Goal: Transaction & Acquisition: Purchase product/service

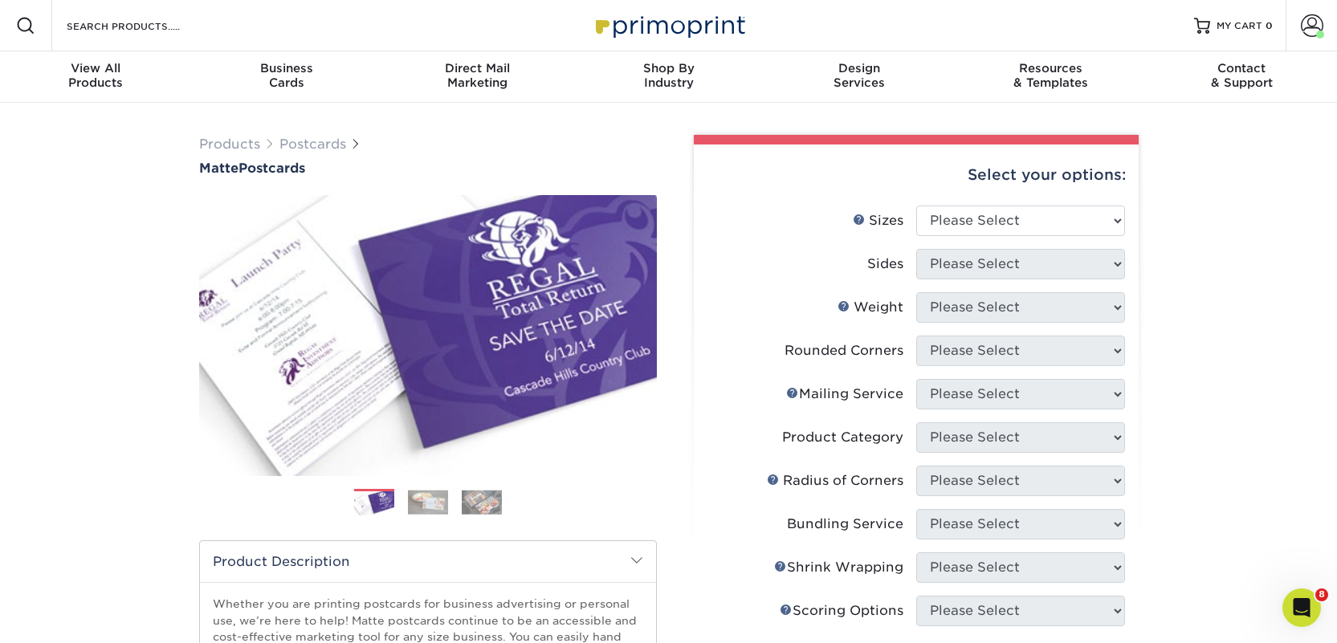
select select "2.00x6.00"
click at [916, 206] on select "Please Select 1.5" x 7" 2" x 4" 2" x 6" 2" x 7" 2" x 8" 2.12" x 5.5" 2.125" x 5…" at bounding box center [1020, 221] width 209 height 31
click at [964, 263] on select "Please Select Print Both Sides Print Front Only" at bounding box center [1020, 264] width 209 height 31
select select "13abbda7-1d64-4f25-8bb2-c179b224825d"
click at [916, 249] on select "Please Select Print Both Sides Print Front Only" at bounding box center [1020, 264] width 209 height 31
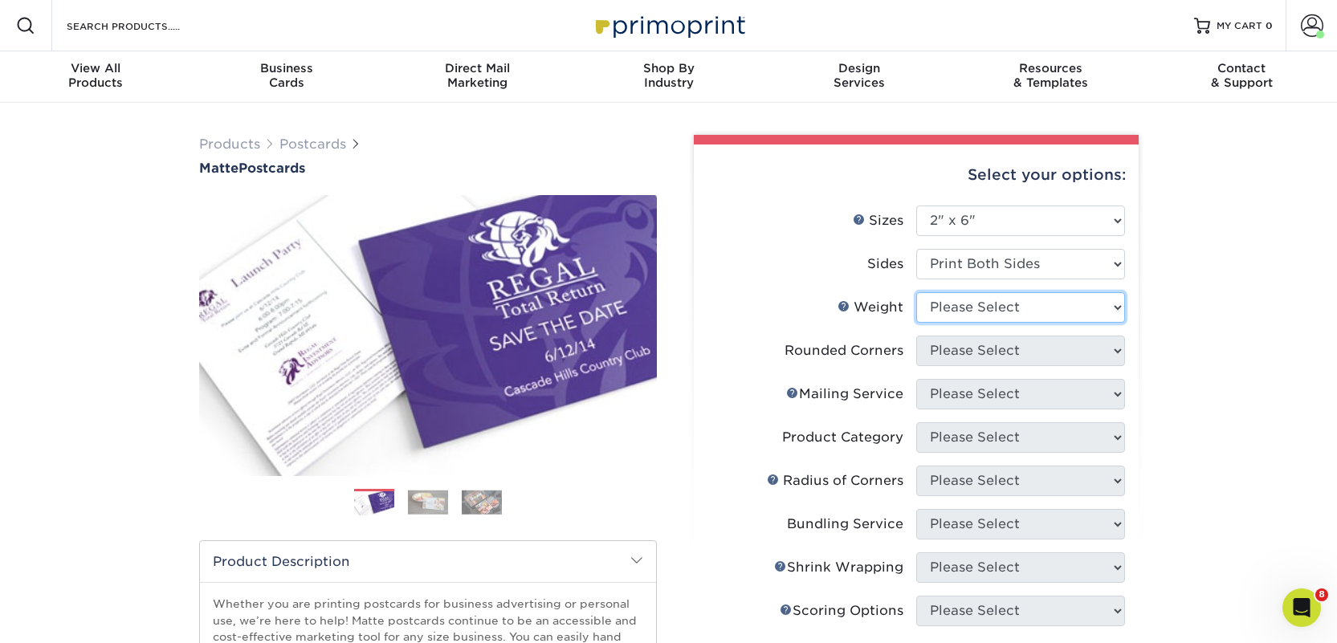
click at [965, 312] on select "Please Select 14PT 16PT" at bounding box center [1020, 307] width 209 height 31
select select "14PT"
click at [916, 292] on select "Please Select 14PT 16PT" at bounding box center [1020, 307] width 209 height 31
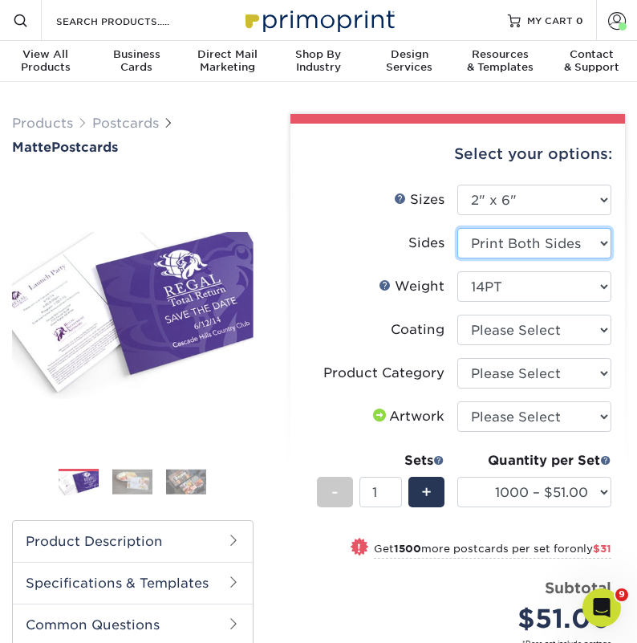
click at [513, 245] on select "Please Select Print Both Sides Print Front Only" at bounding box center [535, 243] width 154 height 31
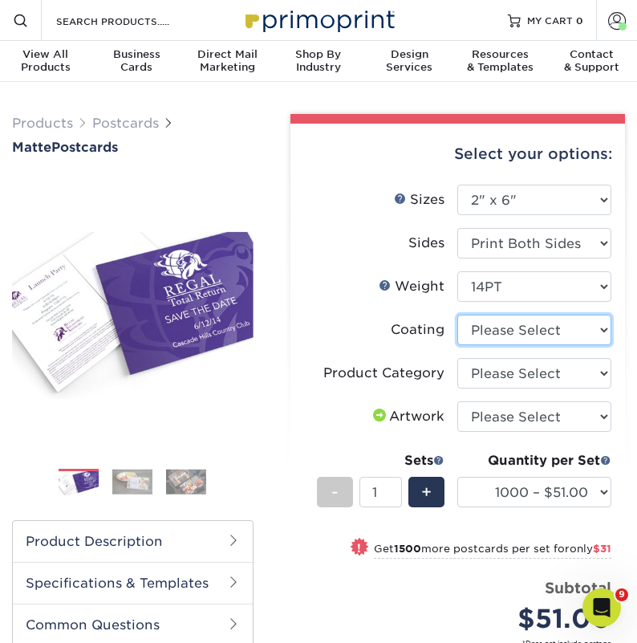
click at [514, 332] on select at bounding box center [535, 330] width 154 height 31
select select "121bb7b5-3b4d-429f-bd8d-bbf80e953313"
click at [458, 315] on select at bounding box center [535, 330] width 154 height 31
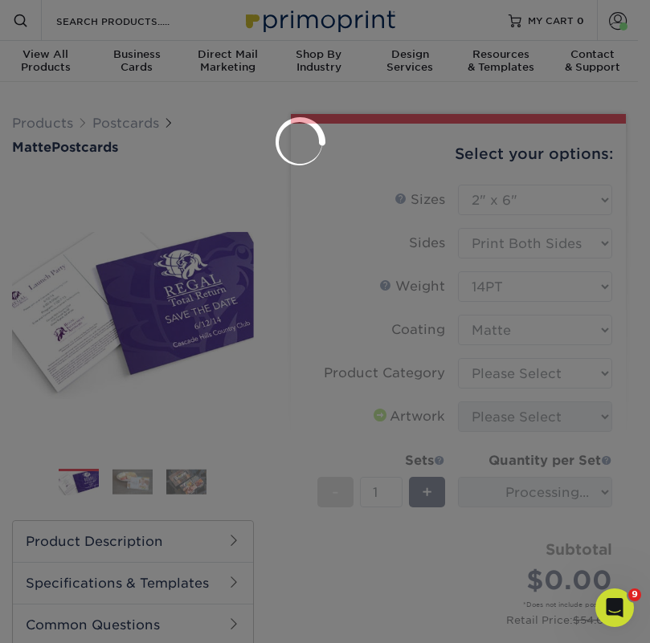
click at [515, 380] on div at bounding box center [325, 321] width 650 height 643
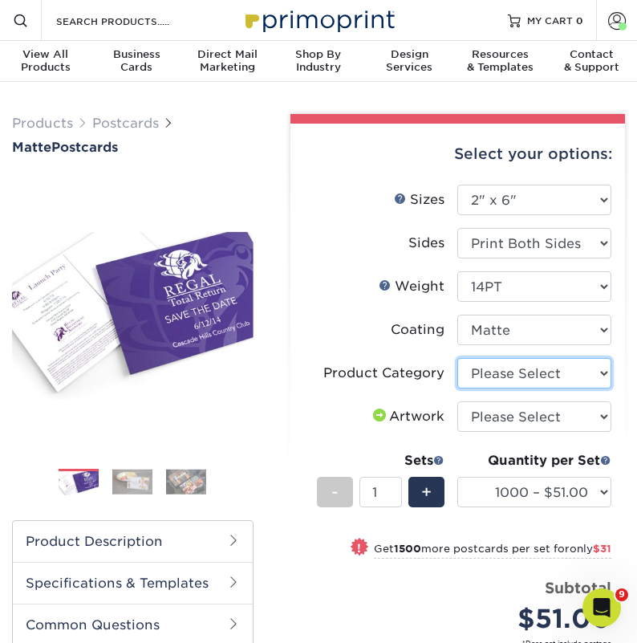
click at [519, 368] on select "Please Select Postcards" at bounding box center [535, 373] width 154 height 31
select select "9b7272e0-d6c8-4c3c-8e97-d3a1bcdab858"
click at [458, 358] on select "Please Select Postcards" at bounding box center [535, 373] width 154 height 31
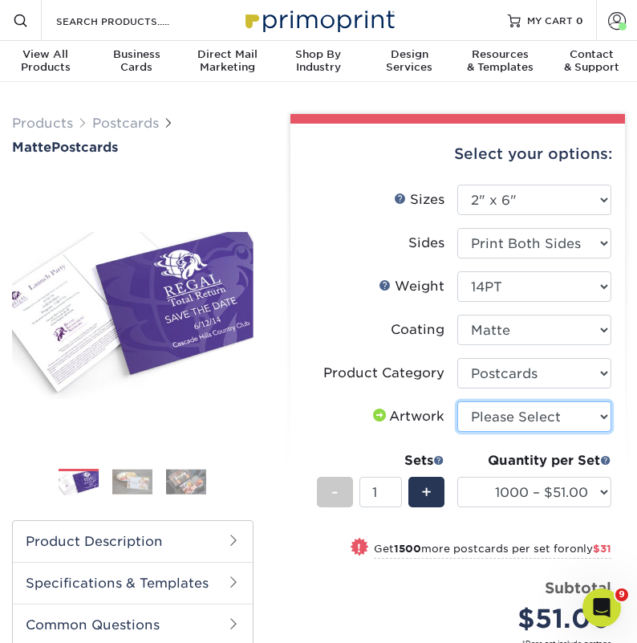
click at [521, 416] on select "Please Select I will upload files I need a design - $150" at bounding box center [535, 416] width 154 height 31
select select "upload"
click at [458, 401] on select "Please Select I will upload files I need a design - $150" at bounding box center [535, 416] width 154 height 31
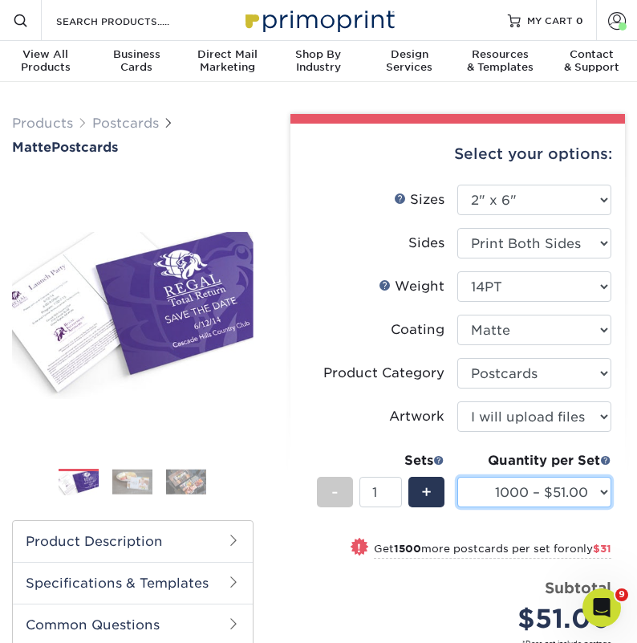
click at [539, 495] on select "1000 – $51.00 2500 – $82.00 5000 – $123.00 10000 – $234.00 15000 – $344.00 2000…" at bounding box center [535, 492] width 154 height 31
select select "2500 – $82.00"
click at [458, 477] on select "1000 – $51.00 2500 – $82.00 5000 – $123.00 10000 – $234.00 15000 – $344.00 2000…" at bounding box center [535, 492] width 154 height 31
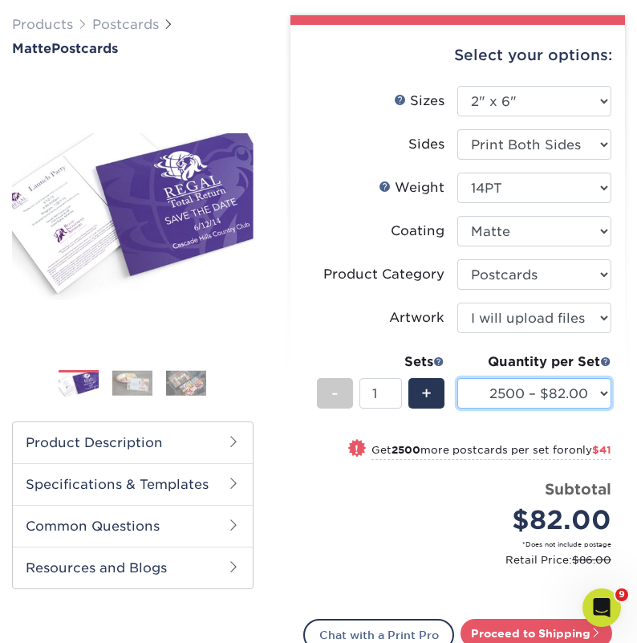
scroll to position [255, 0]
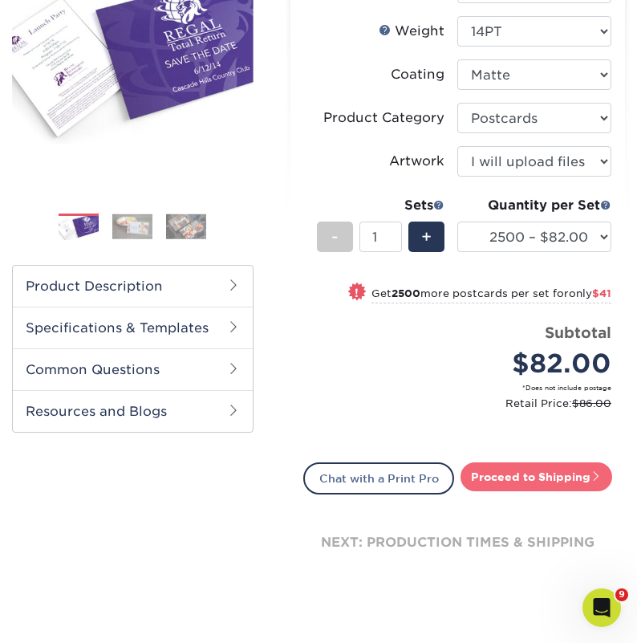
click at [507, 479] on link "Proceed to Shipping" at bounding box center [537, 476] width 152 height 29
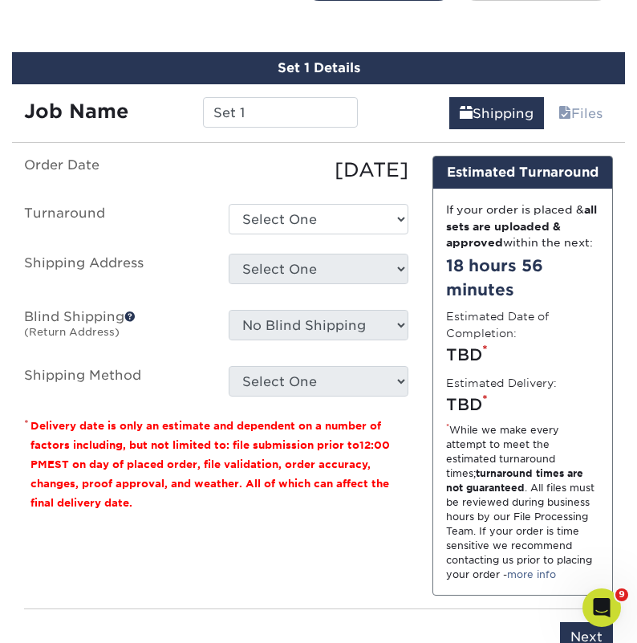
scroll to position [760, 0]
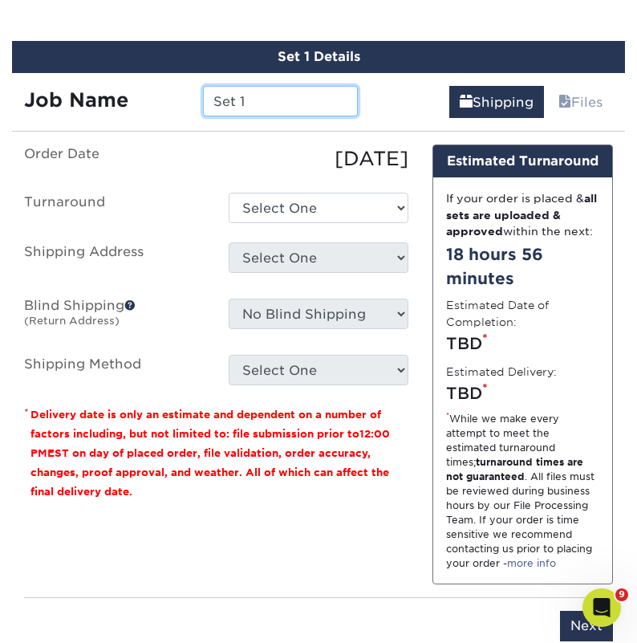
click at [232, 101] on input "Set 1" at bounding box center [280, 101] width 155 height 31
click at [260, 104] on input "Set 1" at bounding box center [280, 101] width 155 height 31
click at [261, 104] on input "Set 1" at bounding box center [280, 101] width 155 height 31
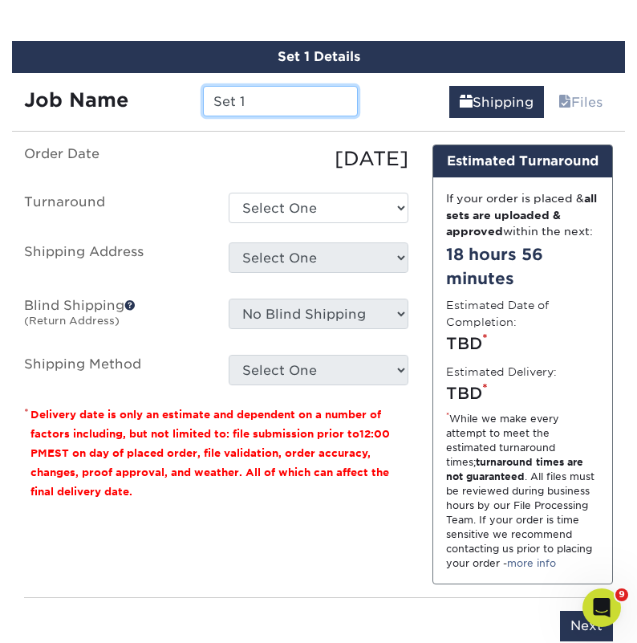
click at [261, 104] on input "Set 1" at bounding box center [280, 101] width 155 height 31
paste input "Ink & Page Book Boutique"
type input "Ink & Page Book Boutique"
click at [267, 119] on div "Set 1 Details Job Name Ink & Page Book Boutique Shipping Files You've choosen m…" at bounding box center [318, 351] width 613 height 620
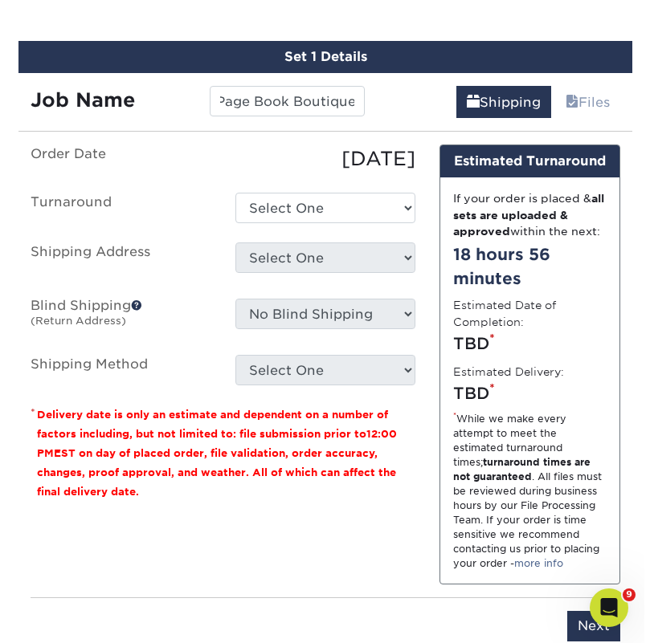
scroll to position [0, 0]
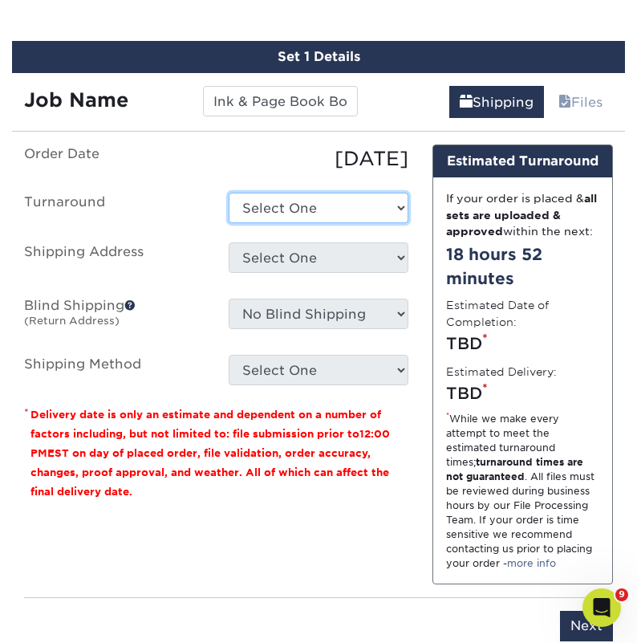
click at [312, 215] on select "Select One 2-4 Business Days 2 Day Next Business Day" at bounding box center [319, 208] width 181 height 31
select select "23bed37c-fa74-46a4-afc9-d3c3160655ce"
click at [229, 193] on select "Select One 2-4 Business Days 2 Day Next Business Day" at bounding box center [319, 208] width 181 height 31
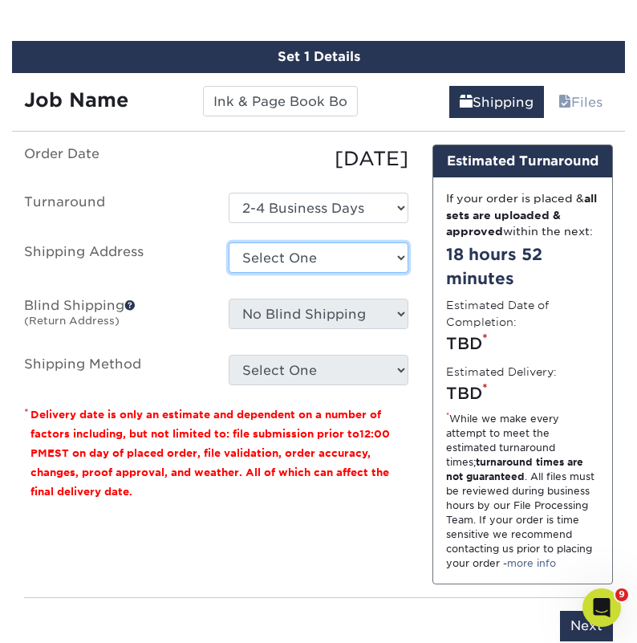
click at [303, 250] on select "Select One 2nd Floor Convention Center A Better Today Books & Boutique A Good B…" at bounding box center [319, 257] width 181 height 31
select select "newaddress"
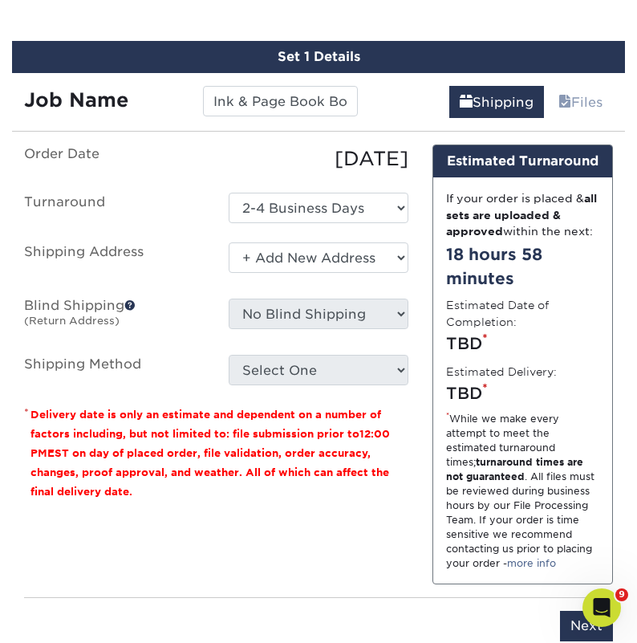
click at [229, 242] on select "Select One 2nd Floor Convention Center A Better Today Books & Boutique A Good B…" at bounding box center [319, 257] width 181 height 31
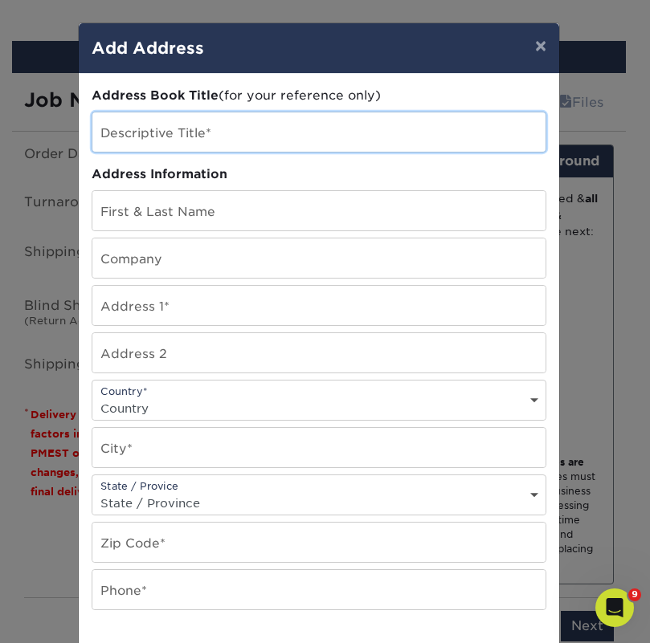
click at [140, 130] on input "text" at bounding box center [318, 131] width 453 height 39
paste input "Ink & Page Book Boutique"
type input "Ink & Page Book Boutique"
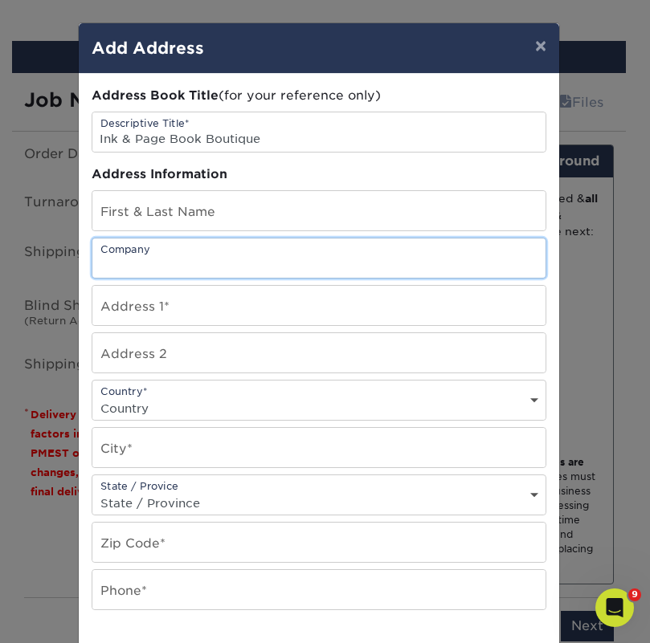
click at [161, 250] on input "text" at bounding box center [318, 257] width 453 height 39
paste input "Ink & Page Book Boutique"
type input "Ink & Page Book Boutique"
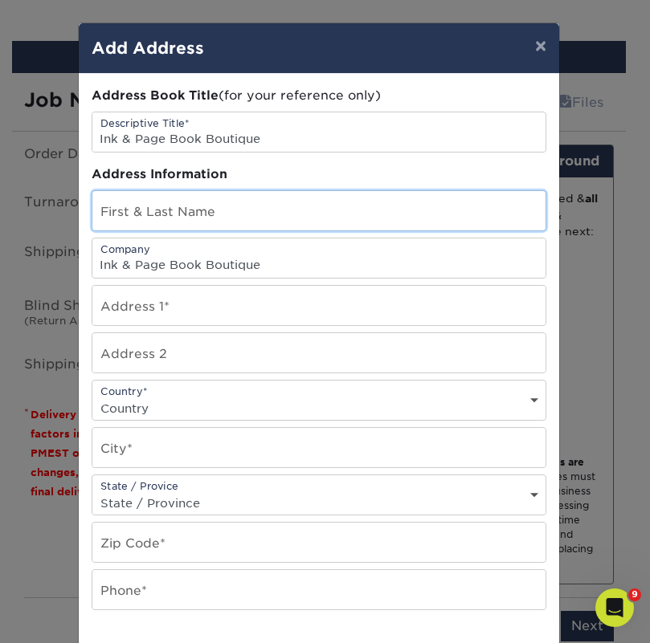
click at [113, 206] on input "text" at bounding box center [318, 210] width 453 height 39
click at [113, 207] on input "text" at bounding box center [318, 210] width 453 height 39
paste input "Erin Oliva"
type input "Erin Oliva"
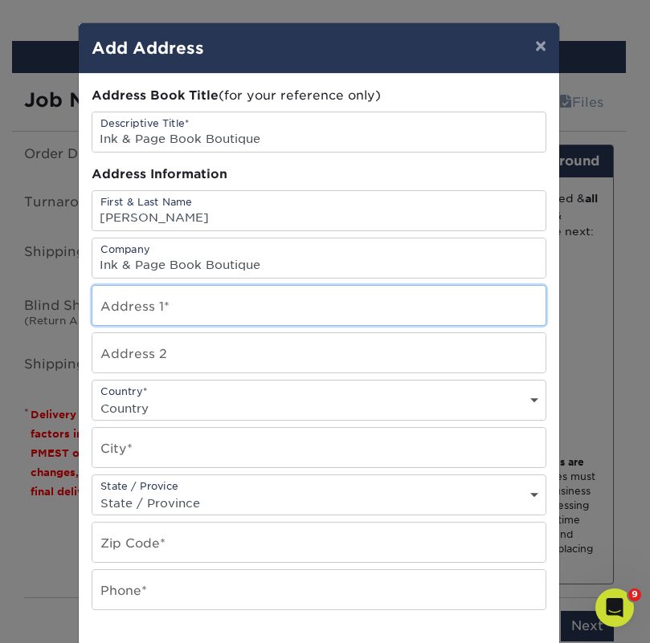
click at [193, 302] on input "text" at bounding box center [318, 305] width 453 height 39
paste input "7942 Santa Fe Dr."
type input "7942 Santa Fe Dr."
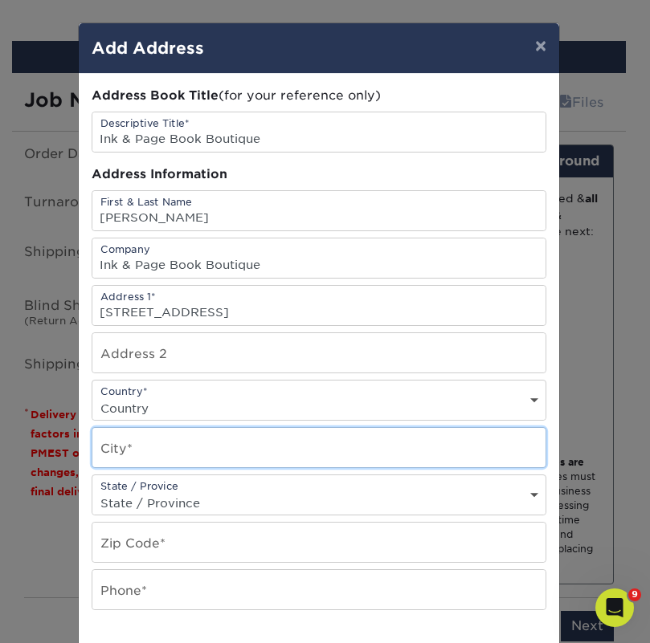
click at [128, 447] on input "text" at bounding box center [318, 447] width 453 height 39
paste input "Overland Park"
type input "Overland Park"
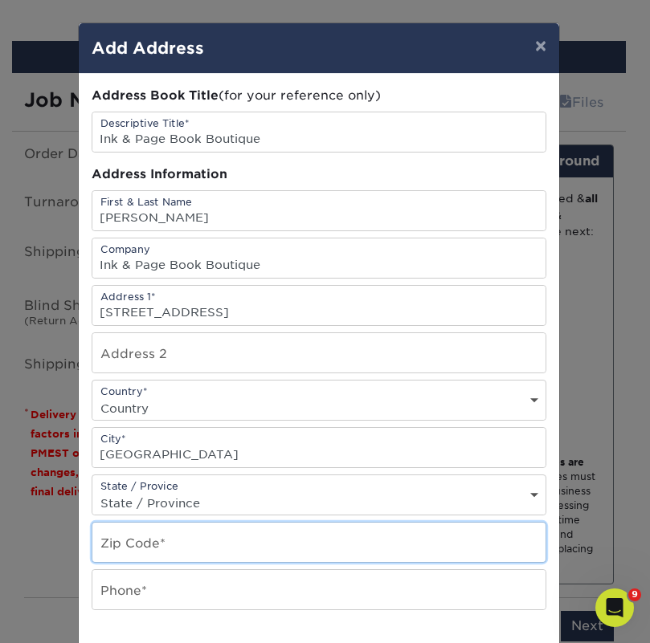
click at [157, 534] on input "text" at bounding box center [318, 542] width 453 height 39
paste input "66204"
type input "66204"
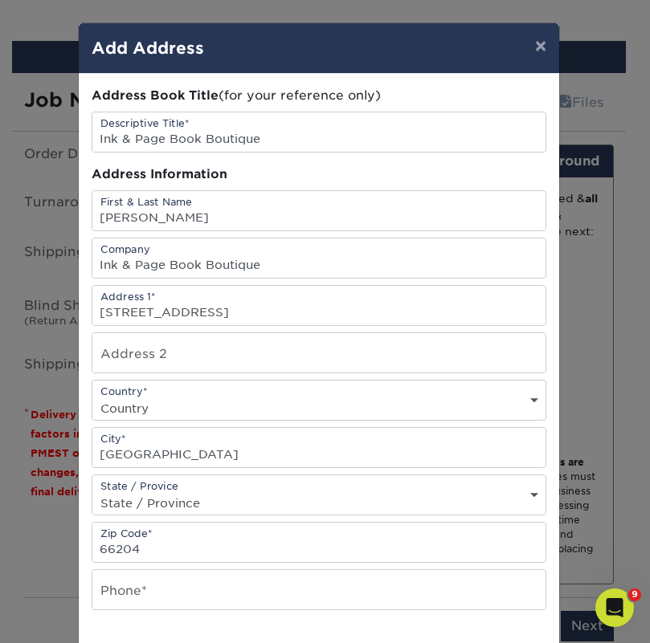
click at [149, 413] on select "Country United States Canada ----------------------------- Afghanistan Albania …" at bounding box center [318, 408] width 453 height 23
select select "US"
click at [92, 397] on select "Country United States Canada ----------------------------- Afghanistan Albania …" at bounding box center [318, 408] width 453 height 23
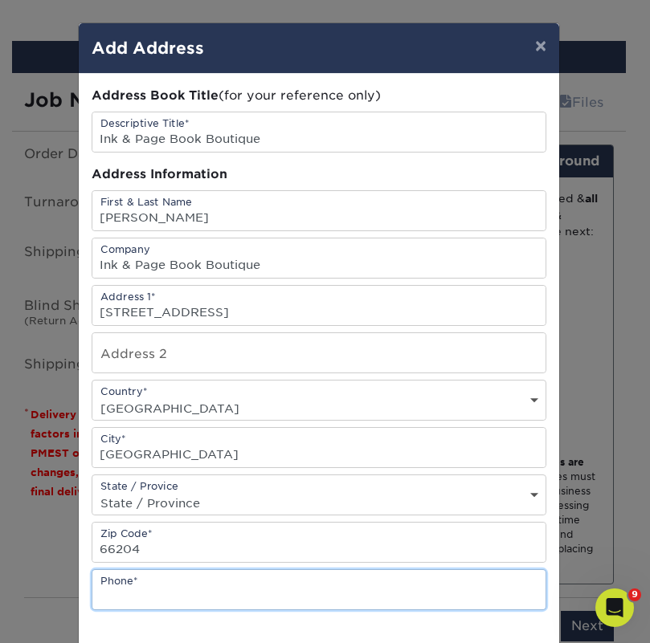
click at [140, 584] on input "text" at bounding box center [318, 589] width 453 height 39
type input "4257367064"
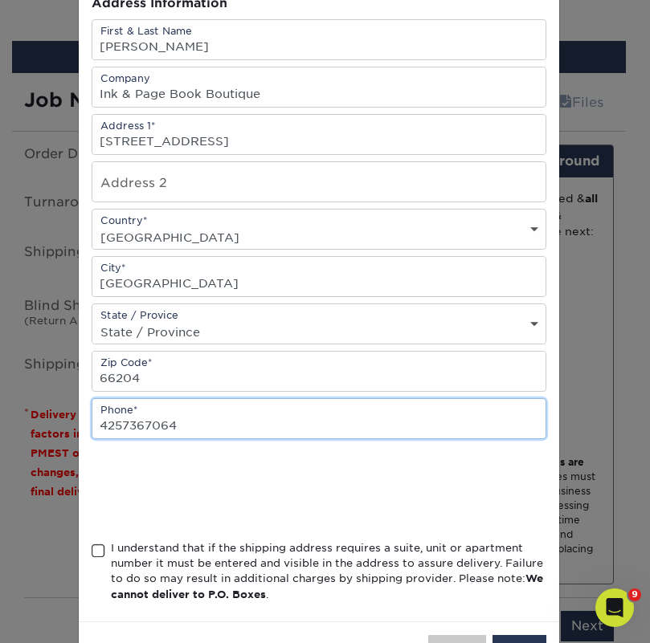
scroll to position [230, 0]
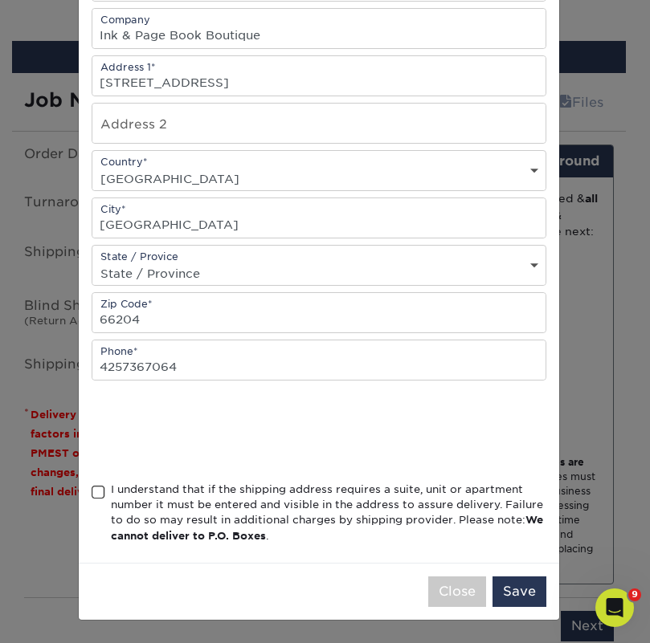
click at [93, 485] on span at bounding box center [99, 492] width 14 height 15
click at [0, 0] on input "I understand that if the shipping address requires a suite, unit or apartment n…" at bounding box center [0, 0] width 0 height 0
click at [503, 587] on button "Save" at bounding box center [519, 591] width 54 height 31
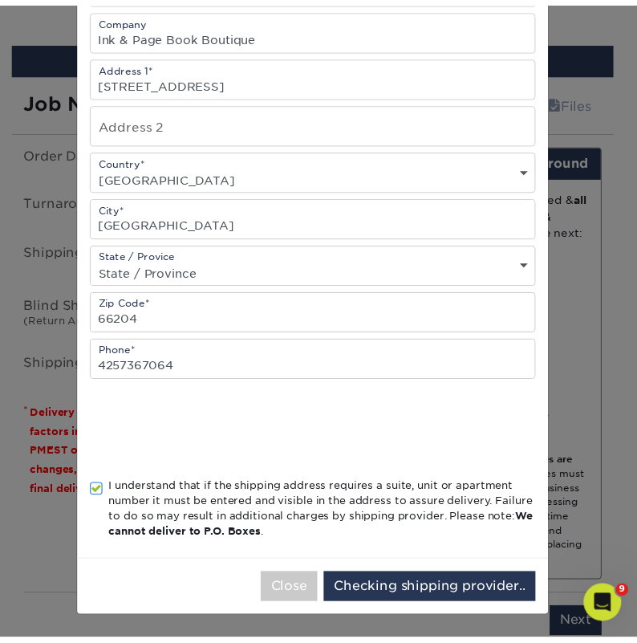
scroll to position [0, 0]
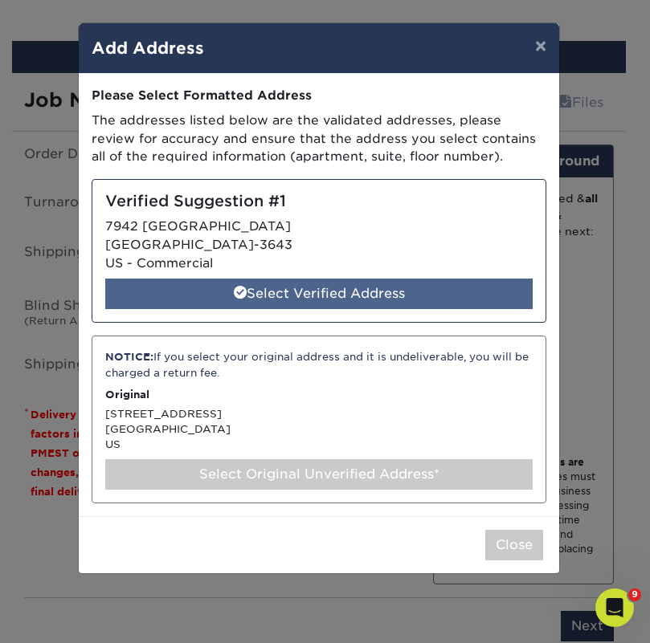
click at [344, 306] on div "Select Verified Address" at bounding box center [318, 294] width 427 height 31
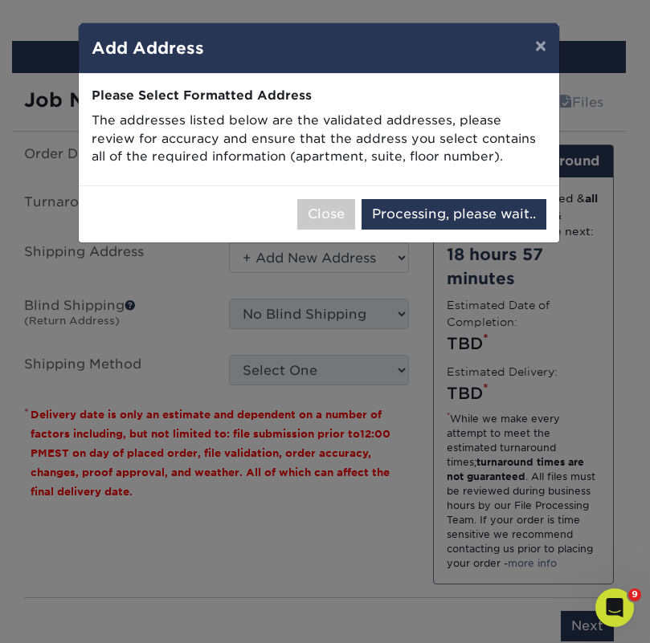
select select "286771"
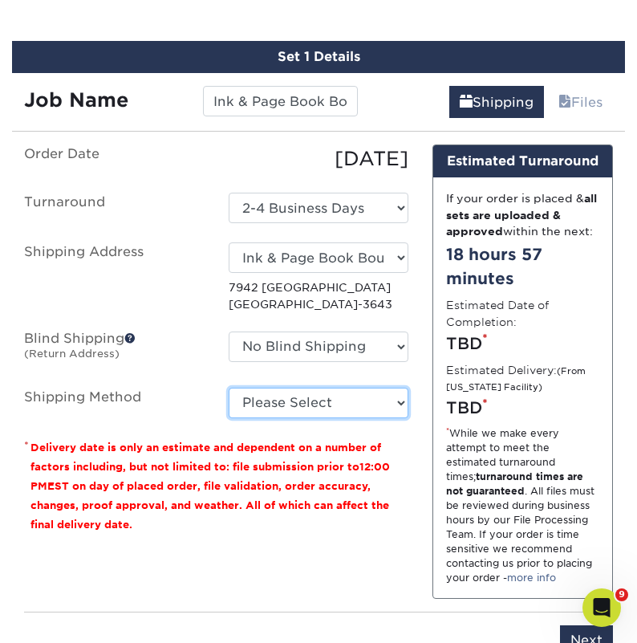
click at [344, 412] on select "Please Select Ground Shipping (+$18.98) 3 Day Shipping Service (+$28.99) 2 Day …" at bounding box center [319, 403] width 181 height 31
select select "03"
click at [229, 402] on select "Please Select Ground Shipping (+$18.98) 3 Day Shipping Service (+$28.99) 2 Day …" at bounding box center [319, 403] width 181 height 31
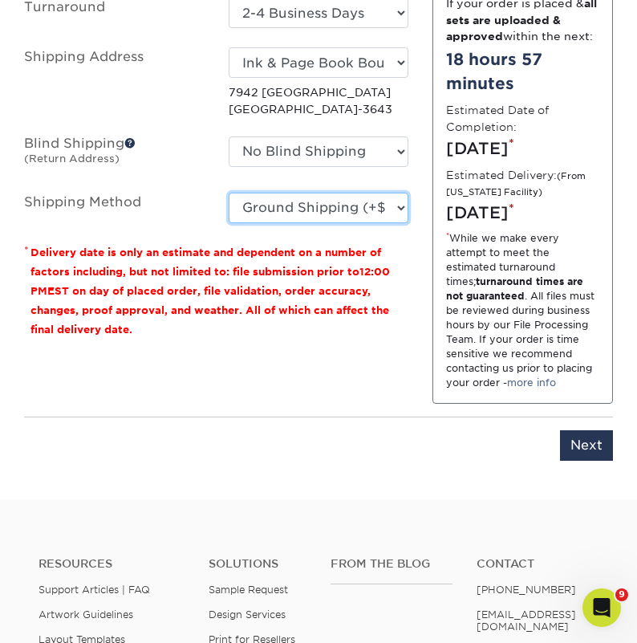
scroll to position [1053, 0]
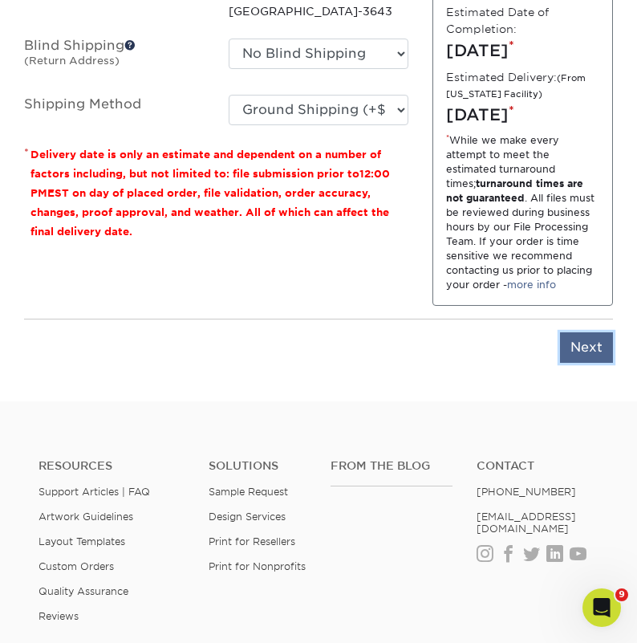
click at [572, 363] on input "Next" at bounding box center [586, 347] width 53 height 31
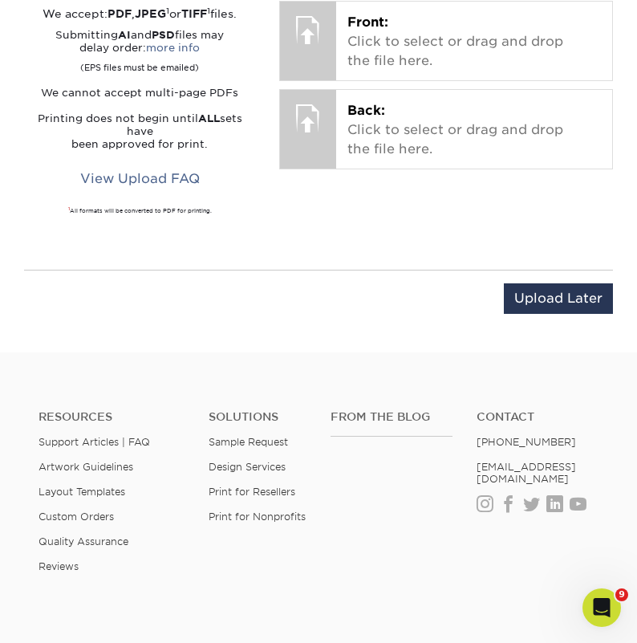
scroll to position [930, 0]
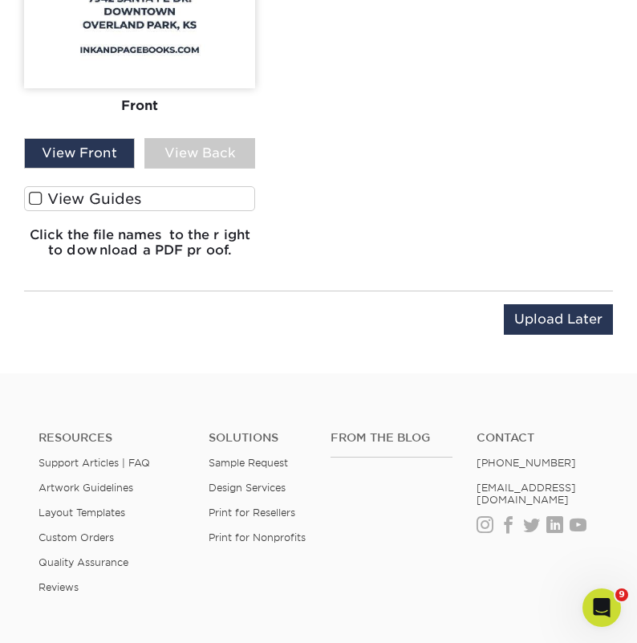
click at [147, 208] on label "View Guides" at bounding box center [139, 198] width 231 height 25
click at [0, 0] on input "View Guides" at bounding box center [0, 0] width 0 height 0
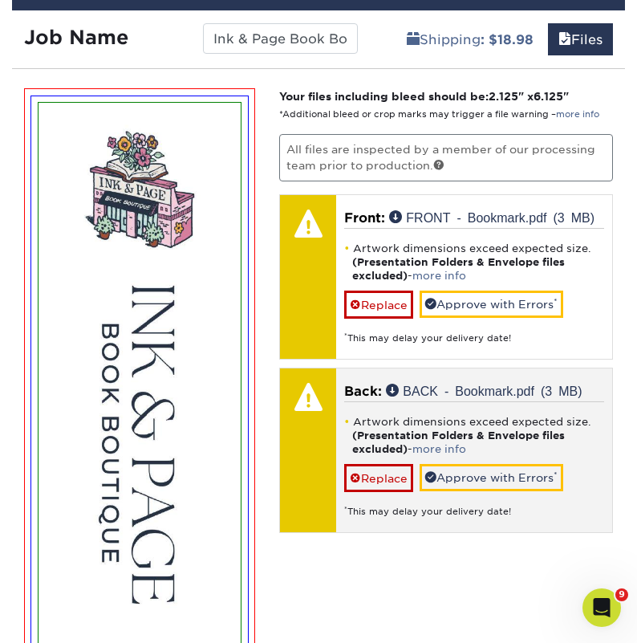
scroll to position [691, 0]
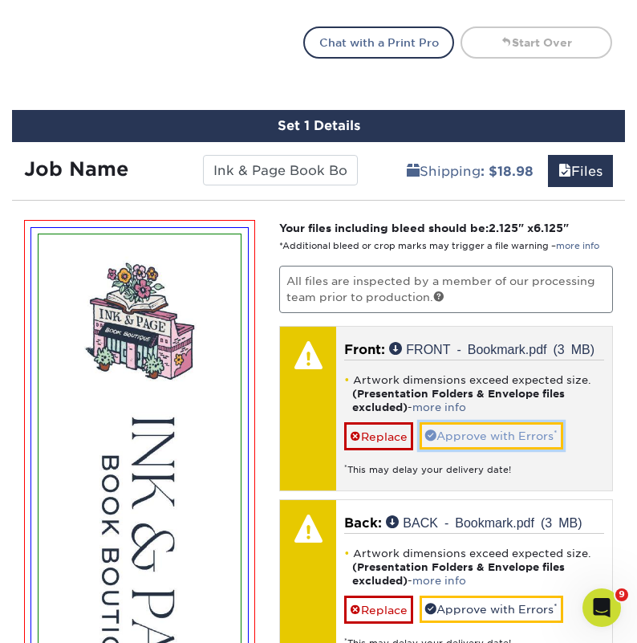
click at [433, 430] on span at bounding box center [431, 435] width 11 height 11
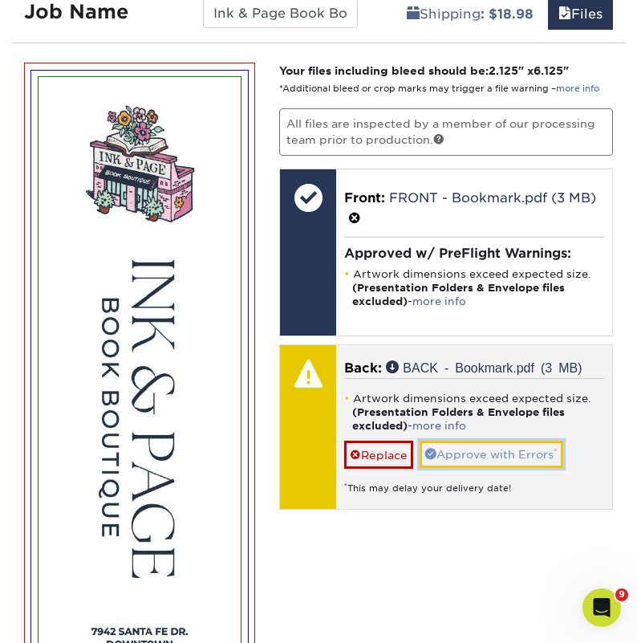
click at [453, 451] on link "Approve with Errors *" at bounding box center [492, 454] width 144 height 27
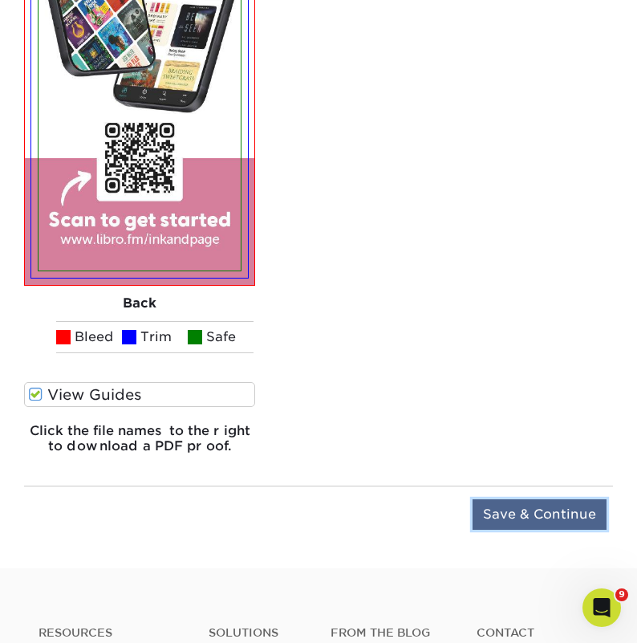
click at [501, 510] on input "Save & Continue" at bounding box center [540, 514] width 134 height 31
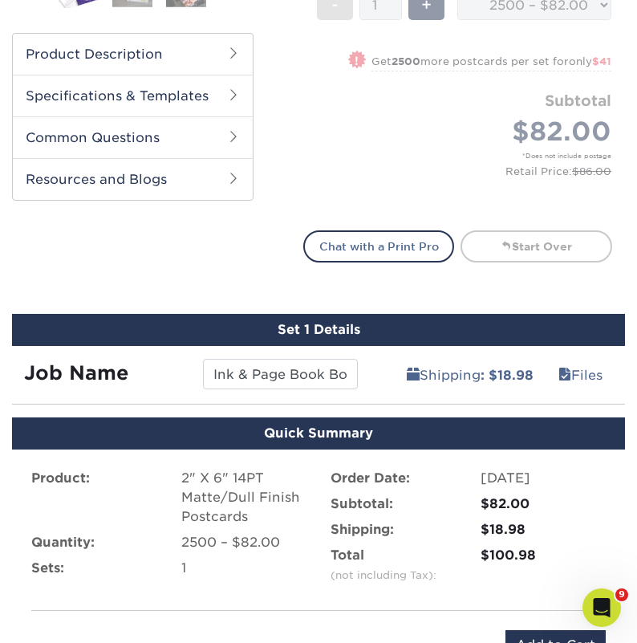
scroll to position [808, 0]
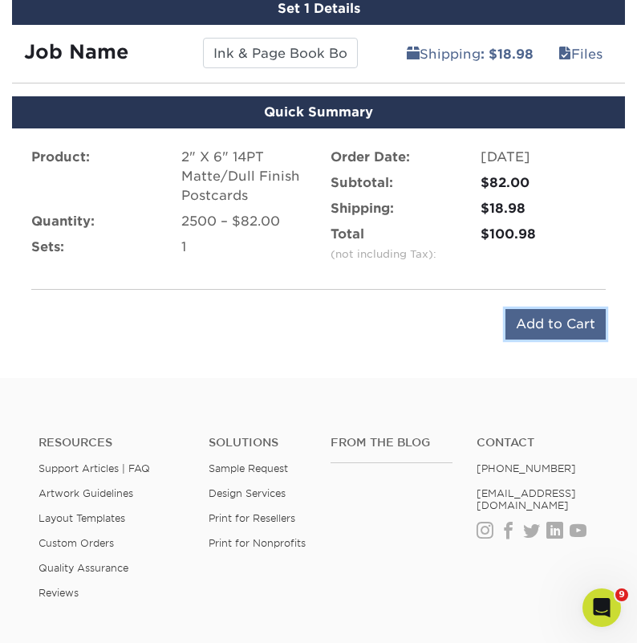
click at [551, 317] on input "Add to Cart" at bounding box center [556, 324] width 100 height 31
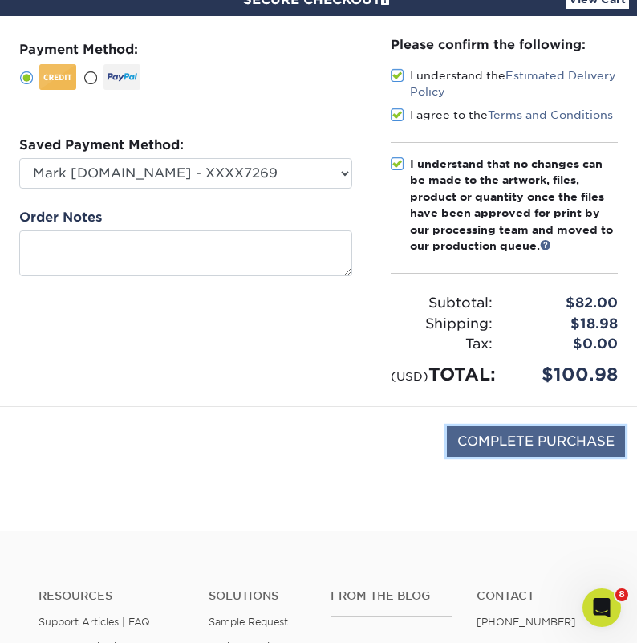
click at [525, 457] on input "COMPLETE PURCHASE" at bounding box center [536, 441] width 178 height 31
type input "PROCESSING, PLEASE WAIT..."
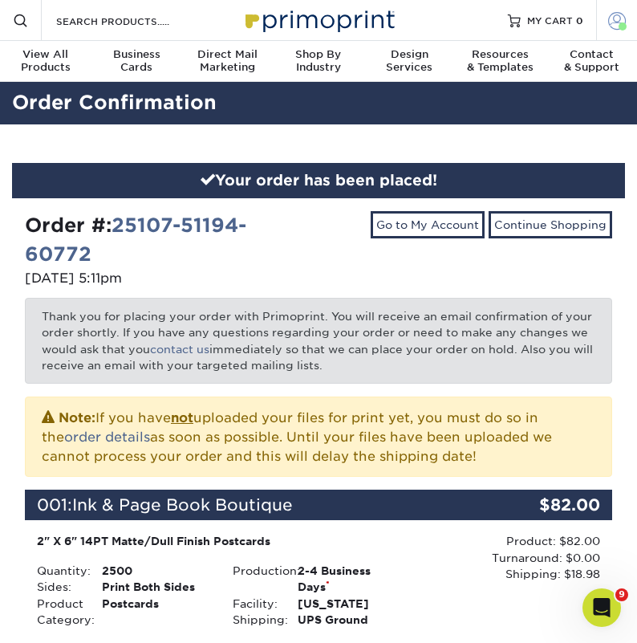
click at [619, 21] on span at bounding box center [618, 20] width 18 height 18
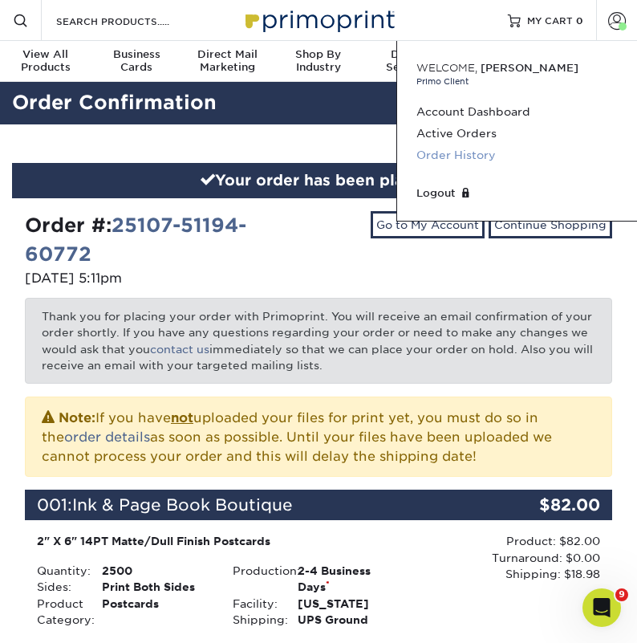
click at [474, 150] on link "Order History" at bounding box center [518, 156] width 202 height 22
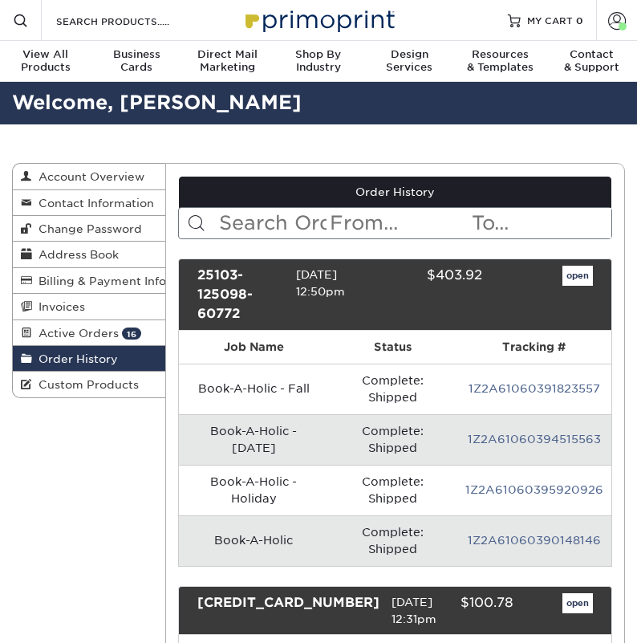
click at [281, 233] on input "text" at bounding box center [273, 223] width 111 height 31
type input "village books"
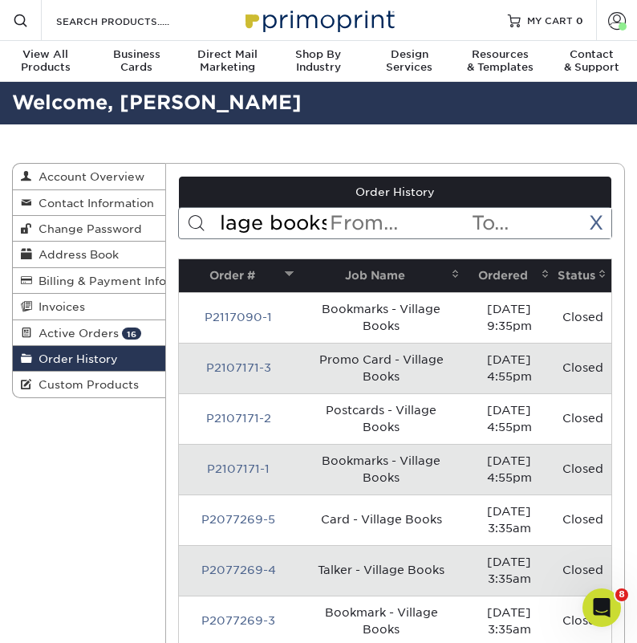
click at [488, 270] on th "Ordered" at bounding box center [510, 275] width 90 height 33
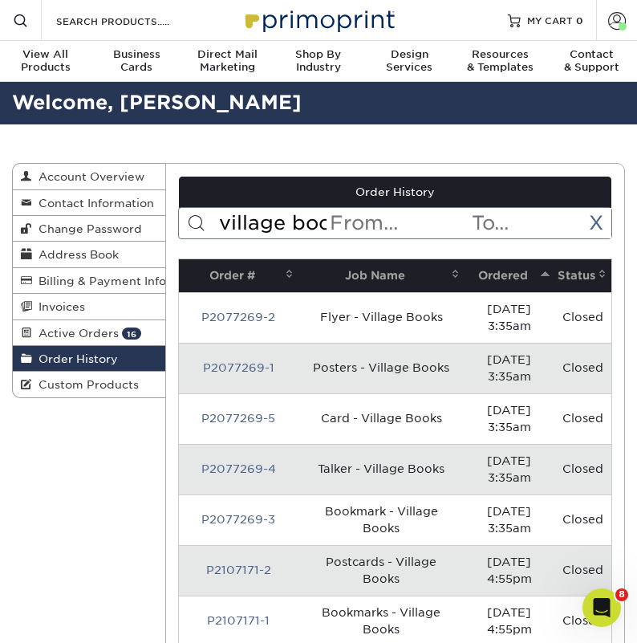
click at [490, 274] on th "Ordered" at bounding box center [510, 275] width 90 height 33
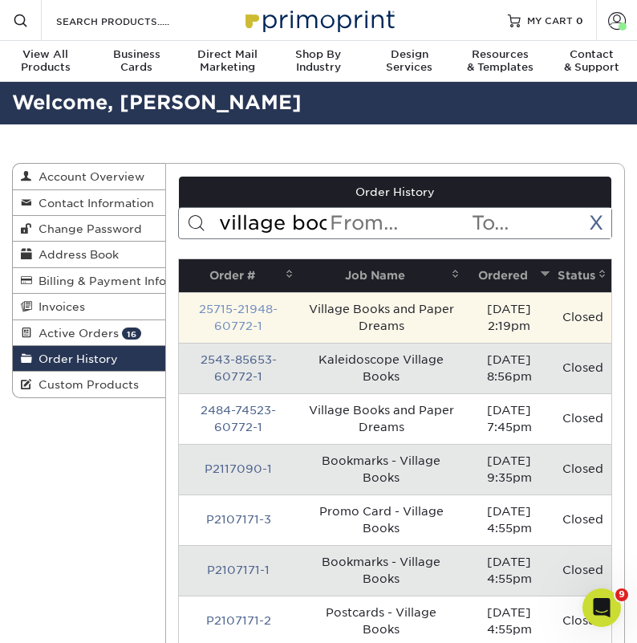
click at [246, 312] on link "25715-21948-60772-1" at bounding box center [238, 318] width 79 height 30
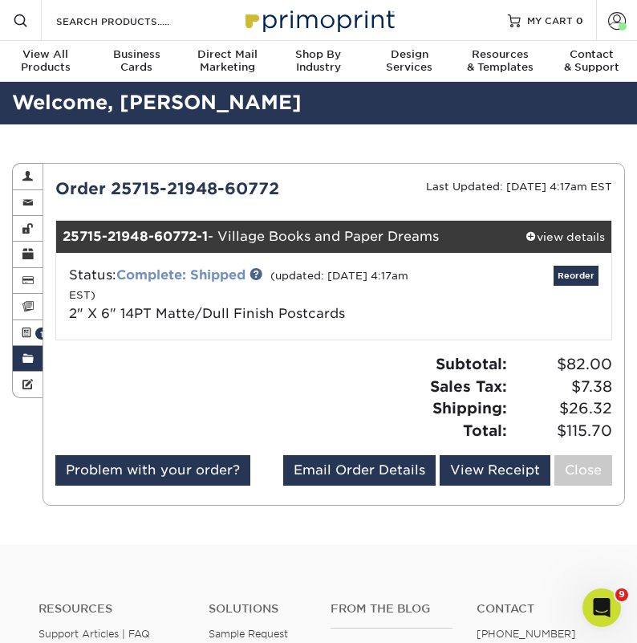
click at [205, 275] on link "Complete: Shipped" at bounding box center [180, 274] width 129 height 15
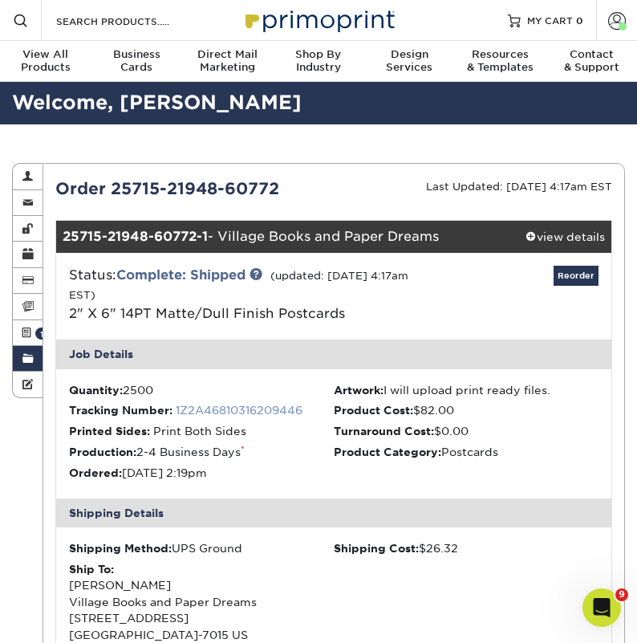
click at [250, 405] on link "1Z2A46810316209446" at bounding box center [239, 410] width 127 height 13
